Goal: Task Accomplishment & Management: Manage account settings

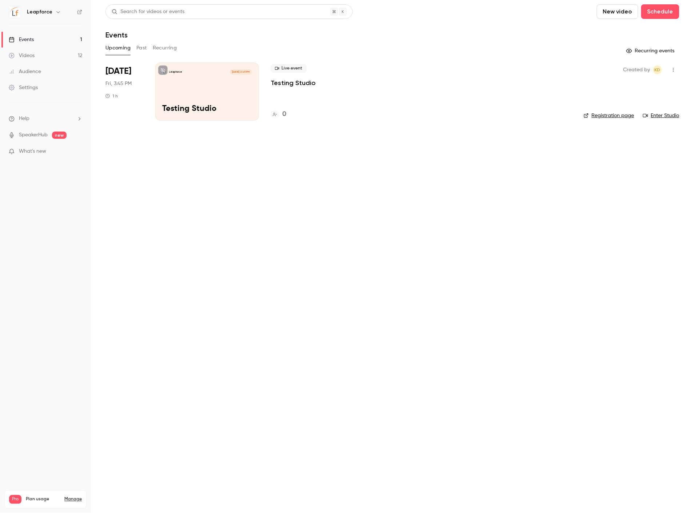
click at [179, 100] on div "Leapforce [DATE] 3:45 PM Testing Studio" at bounding box center [207, 92] width 104 height 58
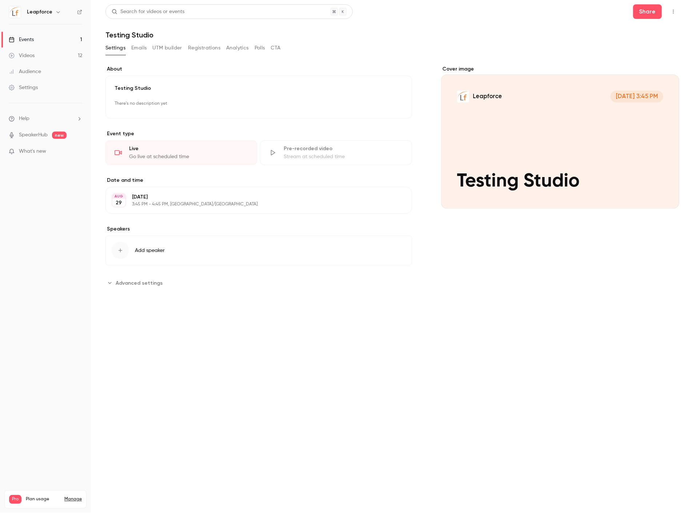
click at [109, 285] on icon "Advanced settings" at bounding box center [110, 283] width 6 height 6
click at [113, 284] on button "Advanced settings" at bounding box center [135, 283] width 61 height 12
click at [59, 92] on link "Settings" at bounding box center [45, 88] width 91 height 16
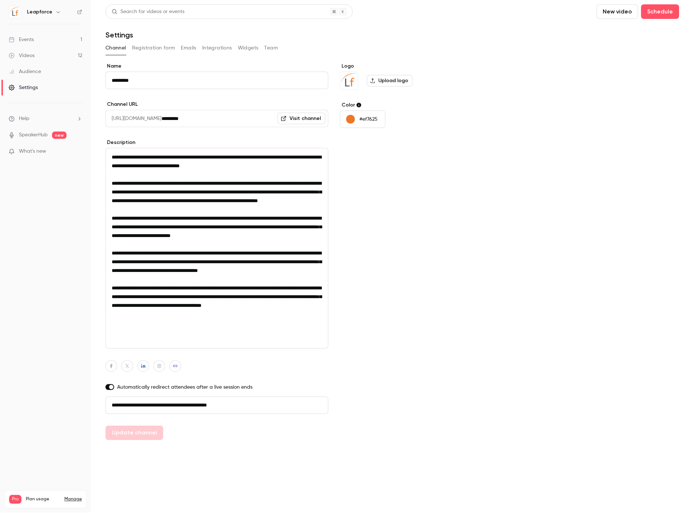
scroll to position [1, 0]
click at [37, 41] on link "Events 1" at bounding box center [45, 40] width 91 height 16
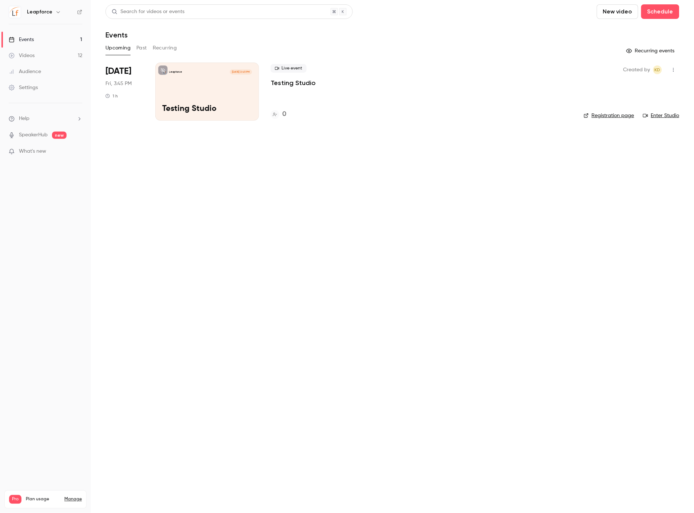
click at [43, 96] on ul "Events 1 Videos 12 Audience Settings" at bounding box center [45, 63] width 91 height 79
click at [42, 84] on link "Settings" at bounding box center [45, 88] width 91 height 16
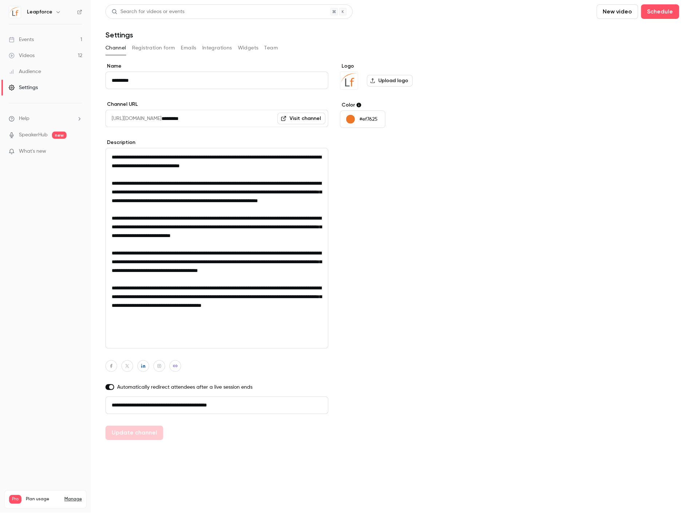
click at [217, 50] on button "Integrations" at bounding box center [217, 48] width 30 height 12
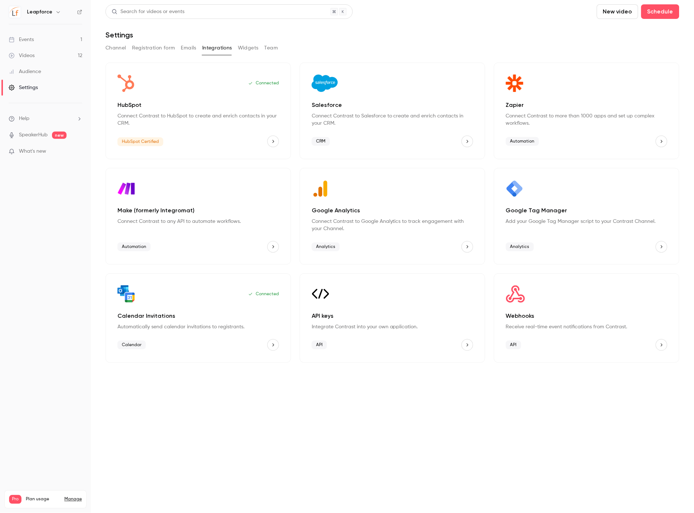
click at [117, 44] on button "Channel" at bounding box center [115, 48] width 21 height 12
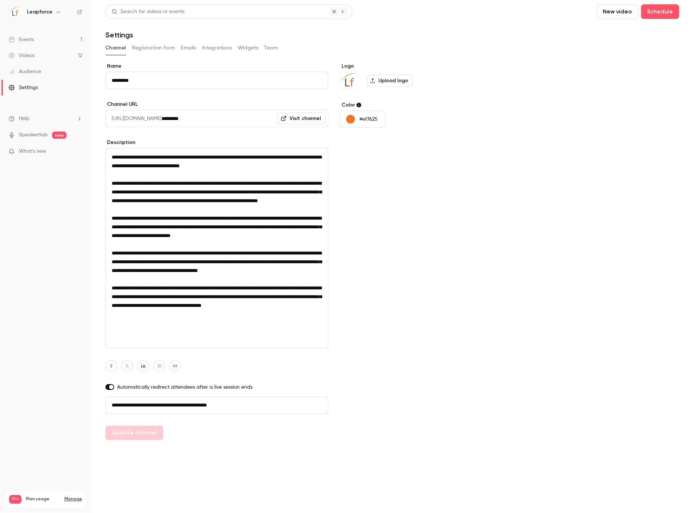
click at [38, 45] on link "Events 1" at bounding box center [45, 40] width 91 height 16
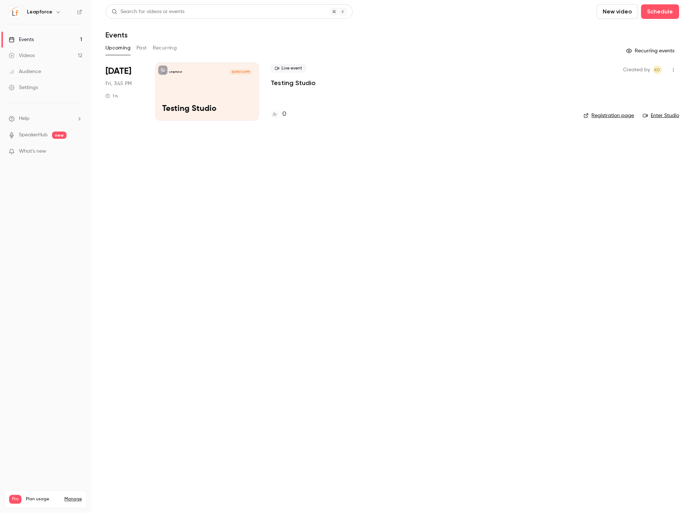
click at [670, 70] on button "button" at bounding box center [674, 70] width 12 height 12
click at [266, 99] on div at bounding box center [347, 256] width 694 height 513
click at [226, 89] on div "Leapforce [DATE] 3:45 PM Testing Studio" at bounding box center [207, 92] width 104 height 58
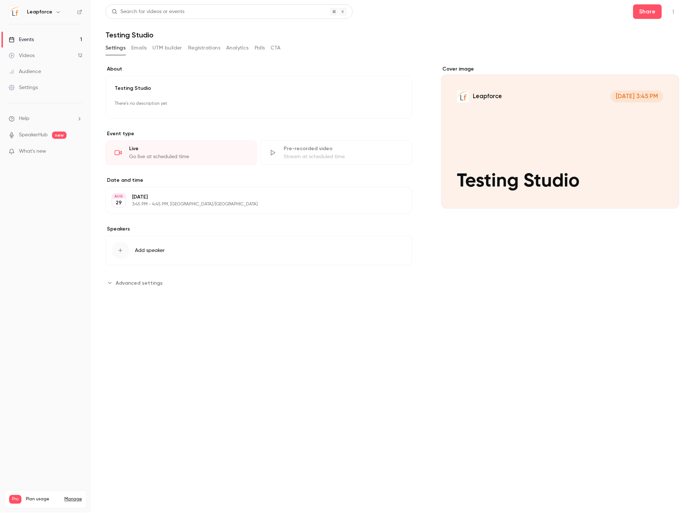
click at [293, 153] on div "Stream at scheduled time" at bounding box center [343, 156] width 119 height 7
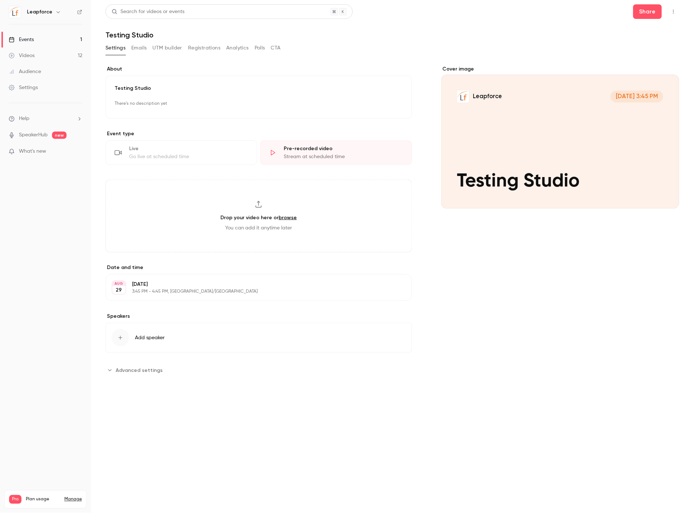
click at [177, 156] on div "Go live at scheduled time" at bounding box center [188, 156] width 119 height 7
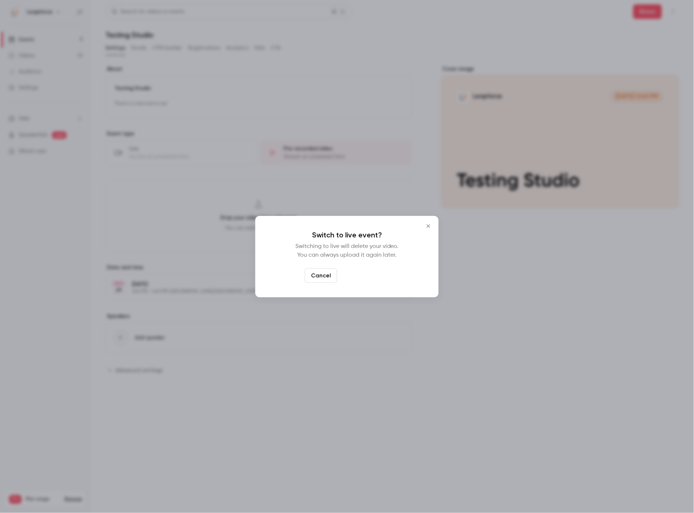
click at [377, 277] on button "Switch to live" at bounding box center [364, 275] width 49 height 15
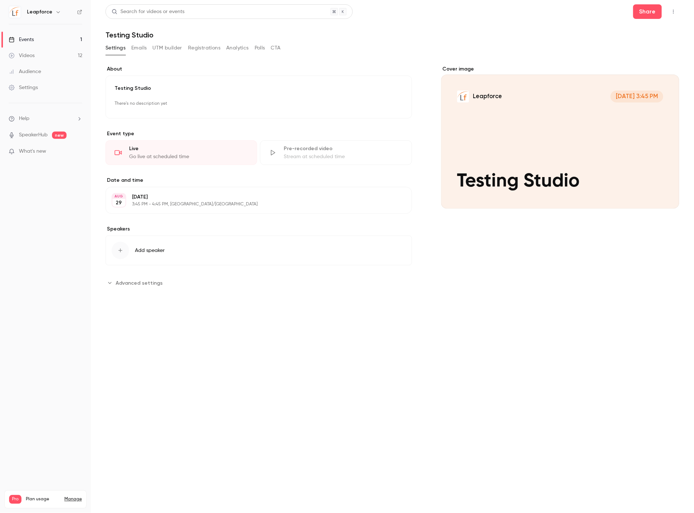
click at [229, 45] on button "Analytics" at bounding box center [237, 48] width 23 height 12
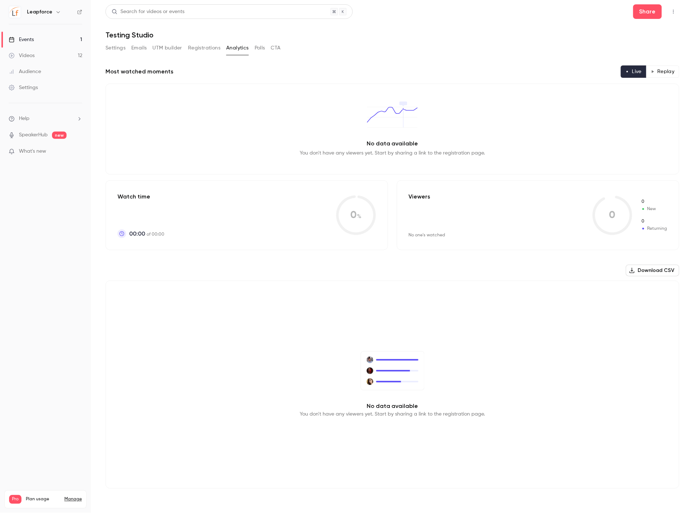
click at [258, 51] on button "Polls" at bounding box center [260, 48] width 11 height 12
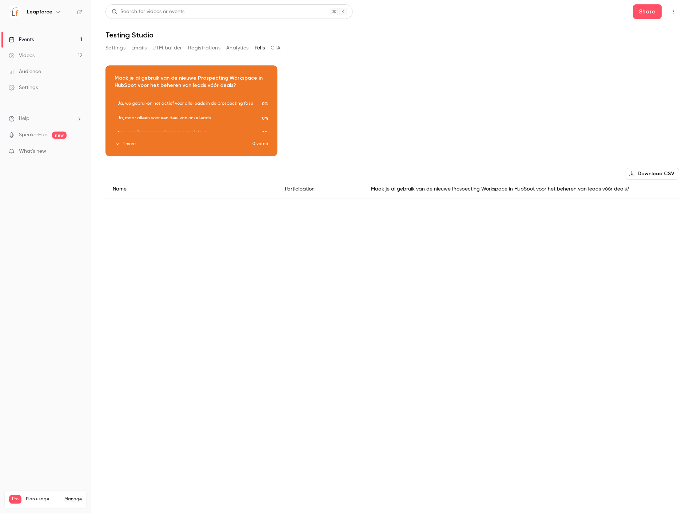
click at [276, 50] on button "CTA" at bounding box center [276, 48] width 10 height 12
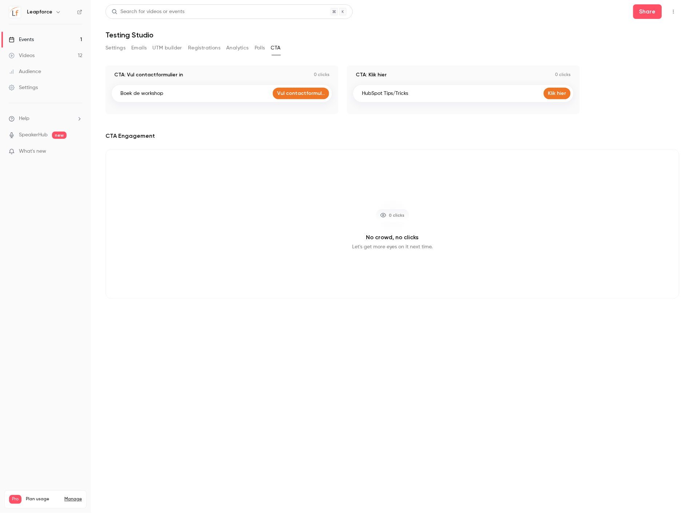
click at [259, 49] on button "Polls" at bounding box center [260, 48] width 11 height 12
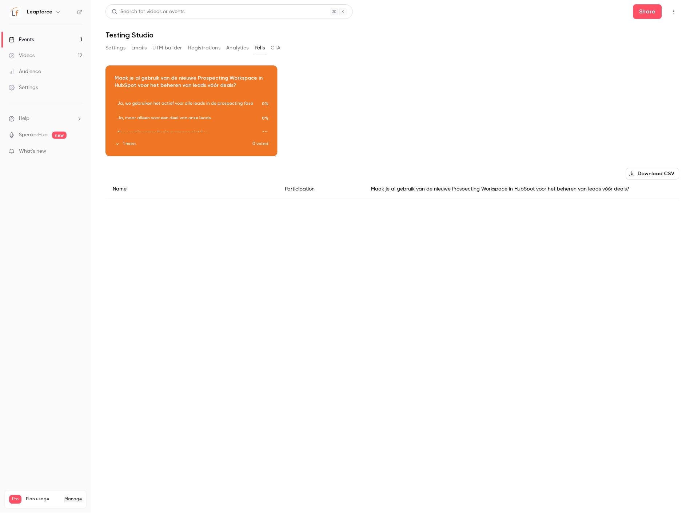
click at [239, 47] on button "Analytics" at bounding box center [237, 48] width 23 height 12
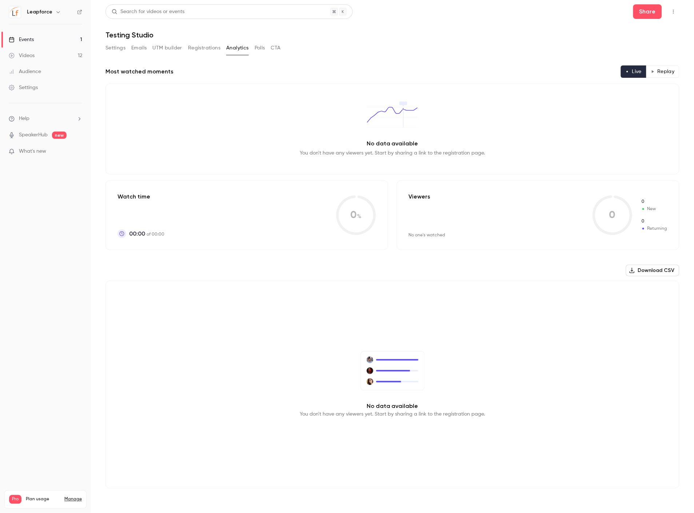
click at [209, 43] on button "Registrations" at bounding box center [204, 48] width 32 height 12
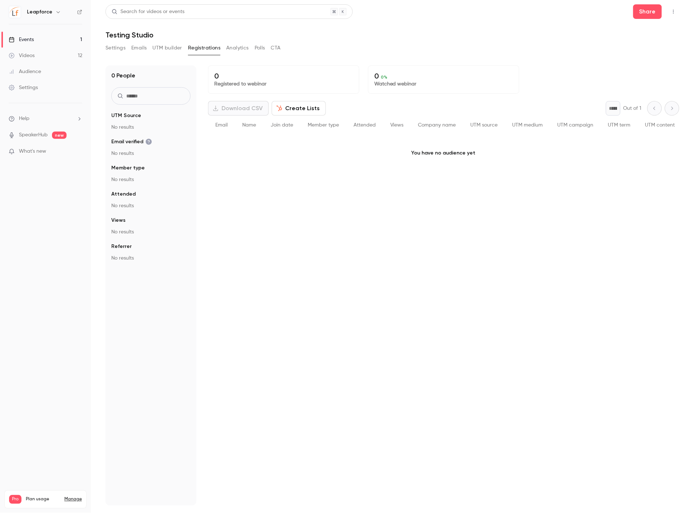
click at [165, 47] on button "UTM builder" at bounding box center [167, 48] width 29 height 12
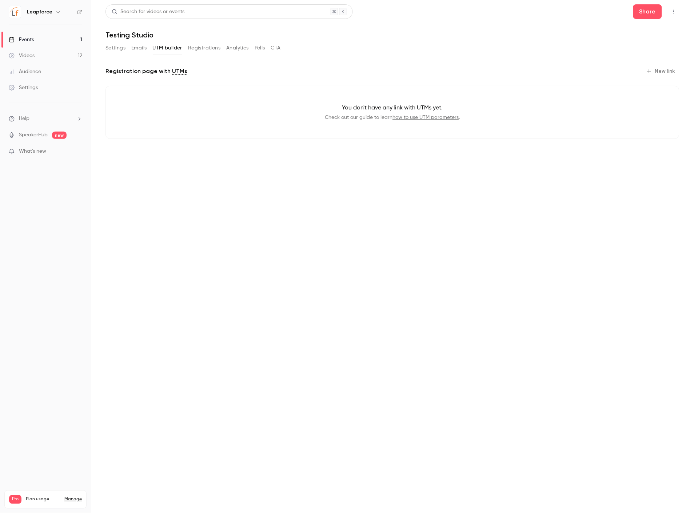
drag, startPoint x: 116, startPoint y: 48, endPoint x: 126, endPoint y: 48, distance: 9.8
click at [117, 48] on button "Settings" at bounding box center [115, 48] width 20 height 12
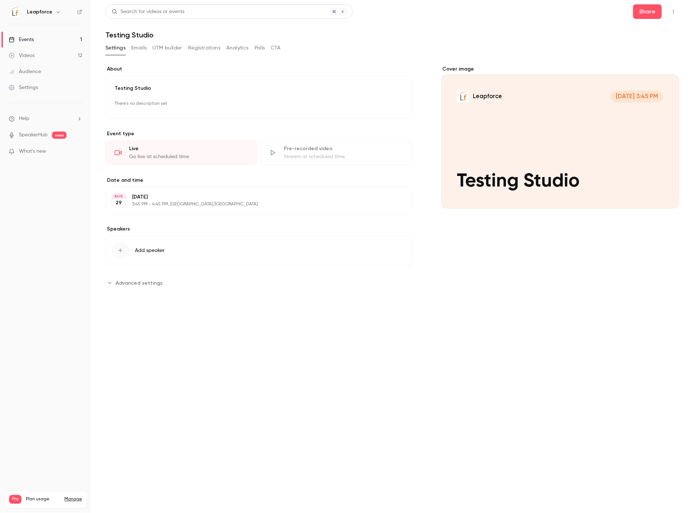
click at [135, 48] on button "Emails" at bounding box center [138, 48] width 15 height 12
